Goal: Check status: Check status

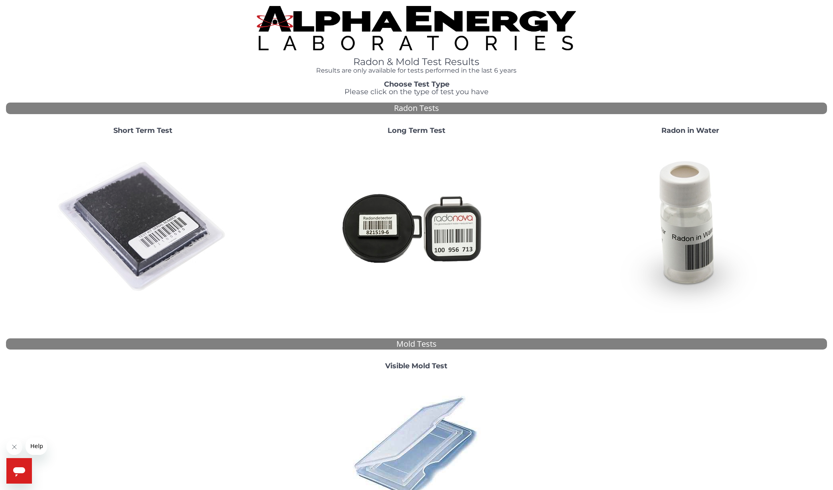
click at [142, 202] on img at bounding box center [143, 227] width 172 height 172
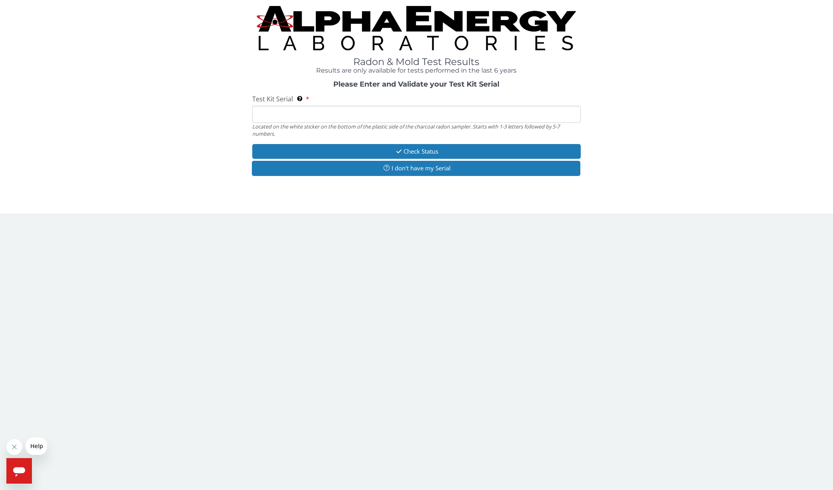
click at [431, 115] on input "Test Kit Serial Located on the white sticker on the bottom of the plastic side …" at bounding box center [416, 114] width 329 height 17
paste input "AA727586"
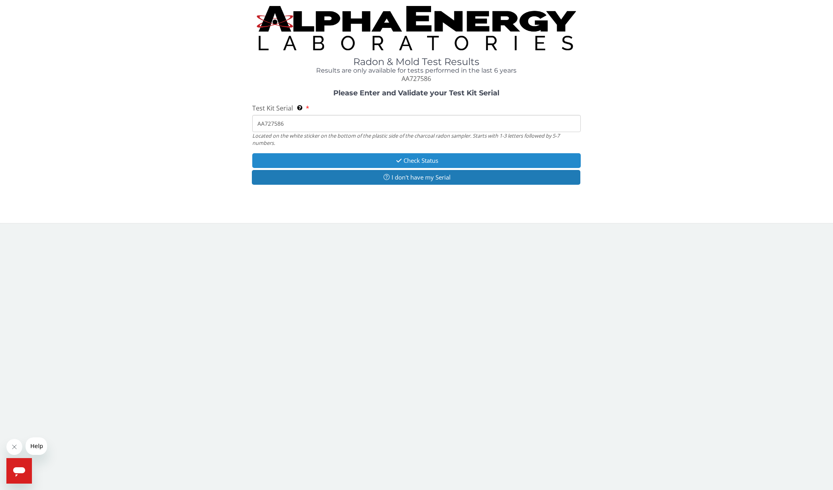
type input "AA727586"
click at [432, 160] on button "Check Status" at bounding box center [416, 160] width 329 height 15
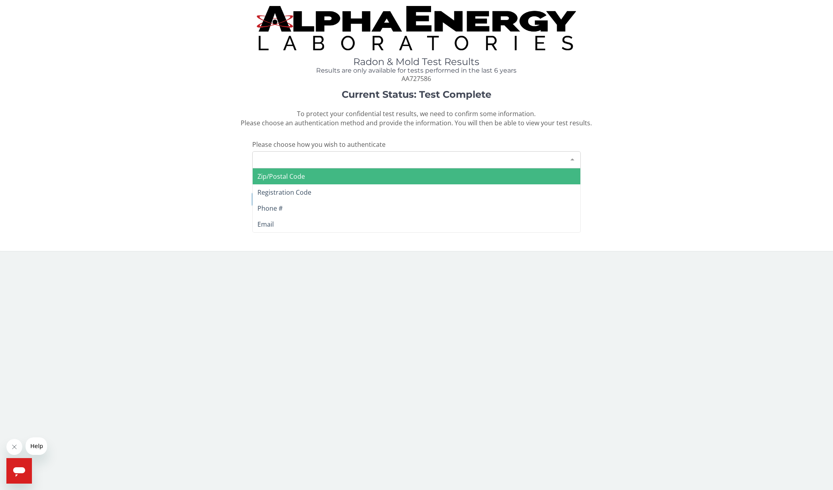
click at [430, 154] on div "Please make a selection" at bounding box center [416, 159] width 329 height 17
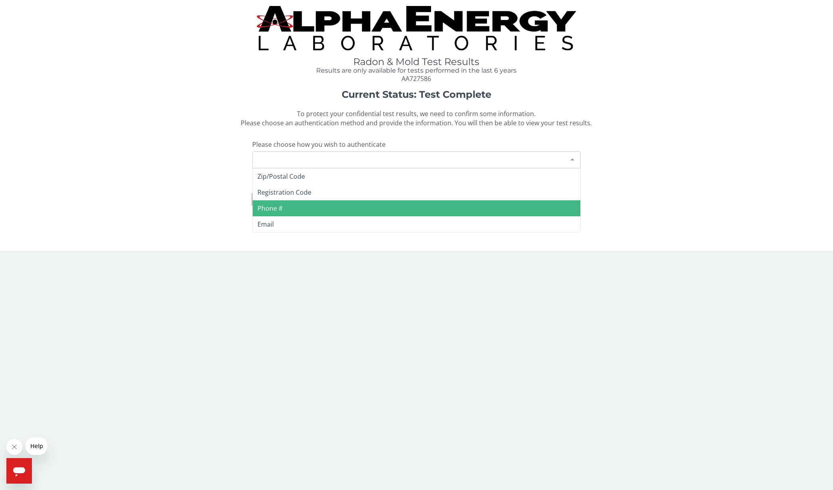
click at [417, 200] on span "Phone #" at bounding box center [417, 208] width 328 height 16
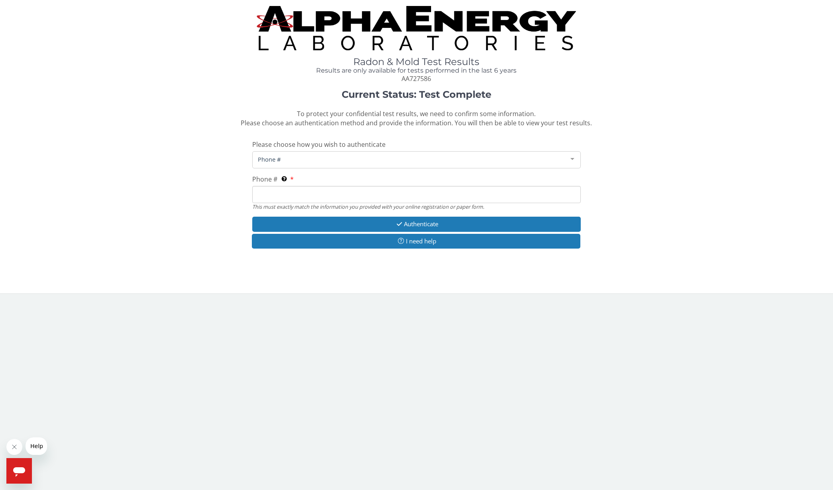
click at [349, 193] on input "Phone # This must exactly match the information you provided with your online r…" at bounding box center [416, 194] width 329 height 17
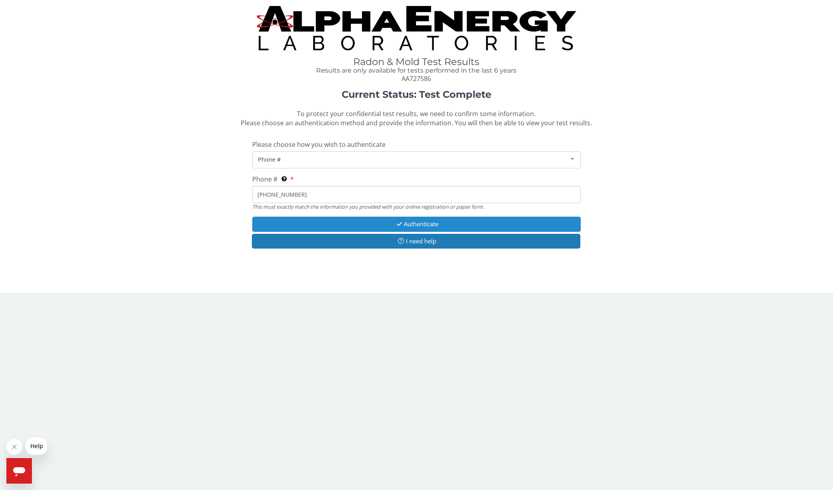
type input "[PHONE_NUMBER]"
click at [496, 217] on button "Authenticate" at bounding box center [416, 224] width 329 height 15
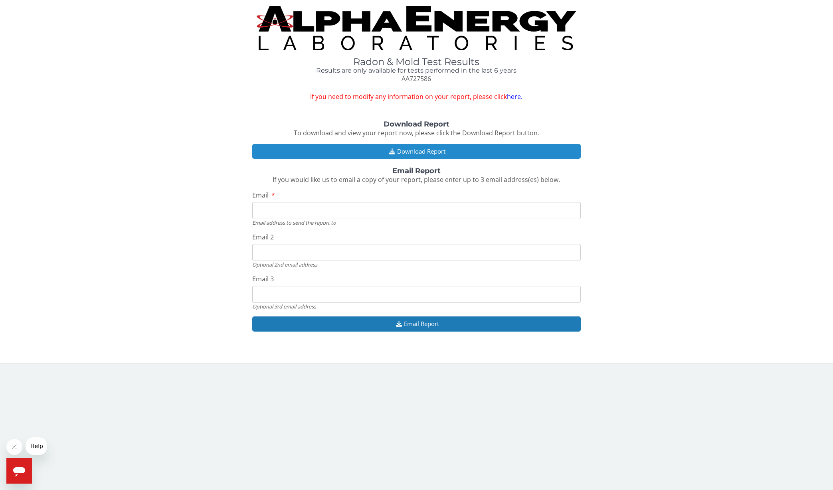
click at [441, 151] on button "Download Report" at bounding box center [416, 151] width 329 height 15
